Goal: Task Accomplishment & Management: Use online tool/utility

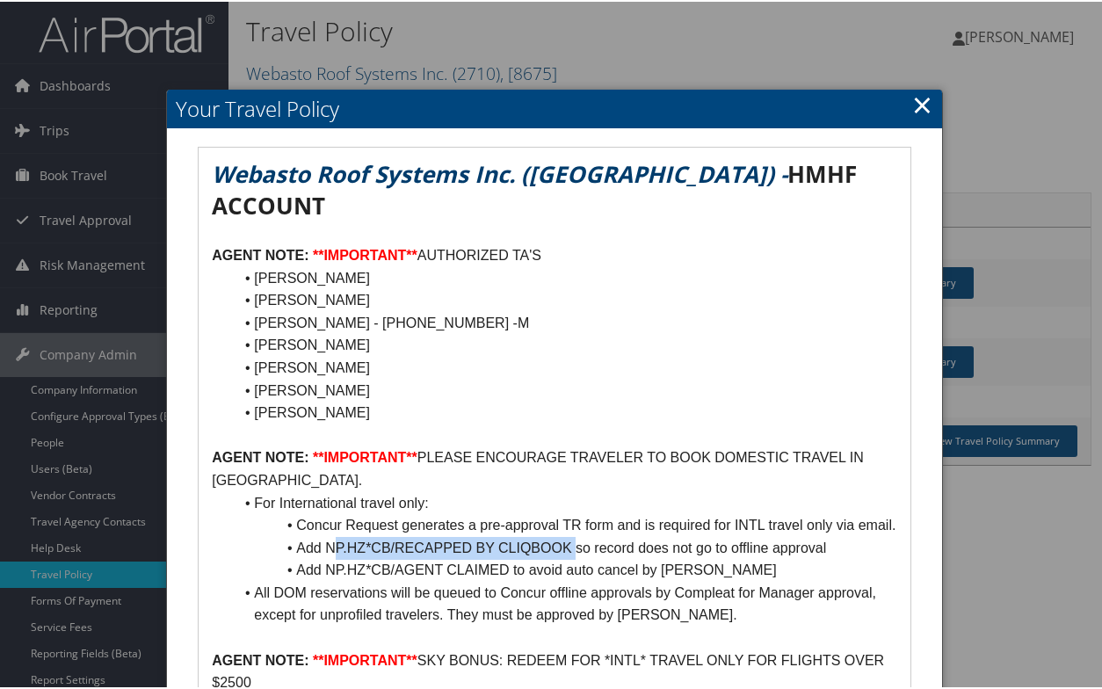
drag, startPoint x: 342, startPoint y: 538, endPoint x: 575, endPoint y: 541, distance: 232.8
click at [575, 541] on li "Add NP.HZ*CB/RECAPPED BY CLIQBOOK so record does not go to offline approval" at bounding box center [564, 546] width 663 height 23
drag, startPoint x: 323, startPoint y: 531, endPoint x: 569, endPoint y: 542, distance: 246.2
click at [569, 542] on li "Add NP.HZ*CB/RECAPPED BY CLIQBOOK so record does not go to offline approval" at bounding box center [564, 546] width 663 height 23
copy li "NP.HZ*CB/RECAPPED BY CLIQBOOK"
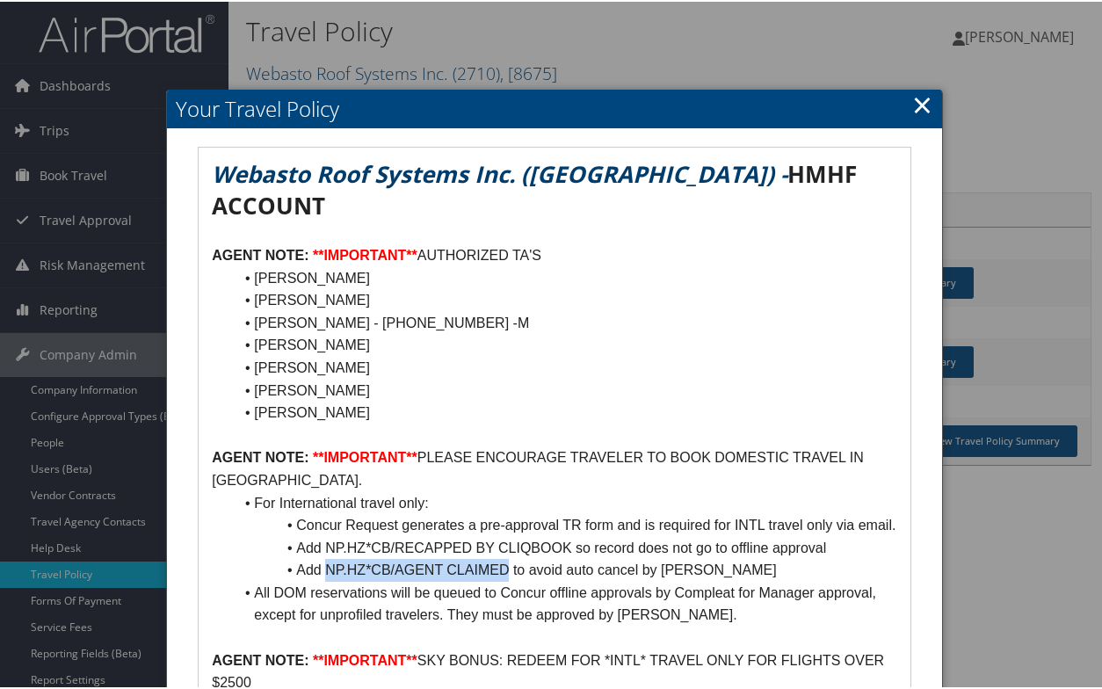
drag, startPoint x: 324, startPoint y: 560, endPoint x: 504, endPoint y: 561, distance: 180.1
click at [504, 561] on li "Add NP.HZ*CB/AGENT CLAIMED to avoid auto cancel by [PERSON_NAME]" at bounding box center [564, 568] width 663 height 23
copy li "NP.HZ*CB/AGENT CLAIMED"
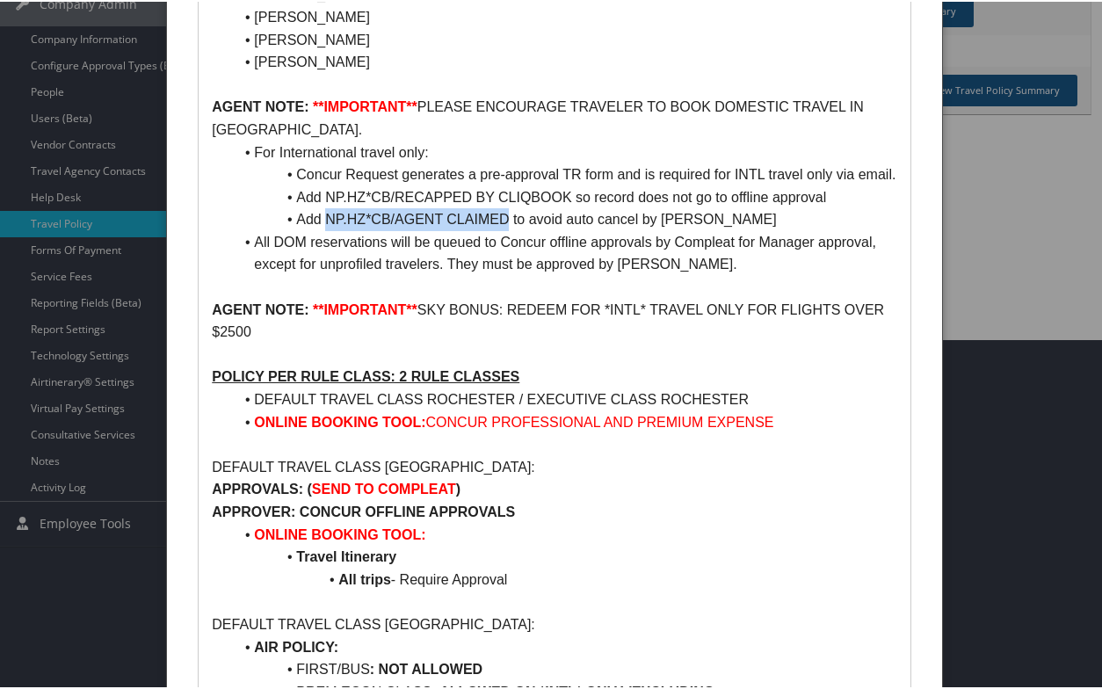
scroll to position [439, 0]
